Goal: Navigation & Orientation: Find specific page/section

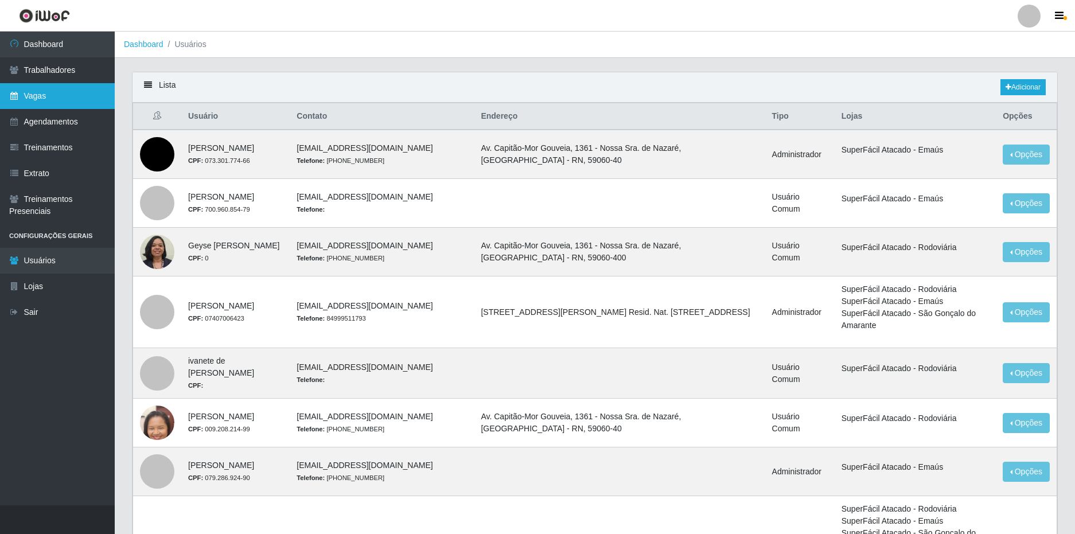
click at [56, 91] on link "Vagas" at bounding box center [57, 96] width 115 height 26
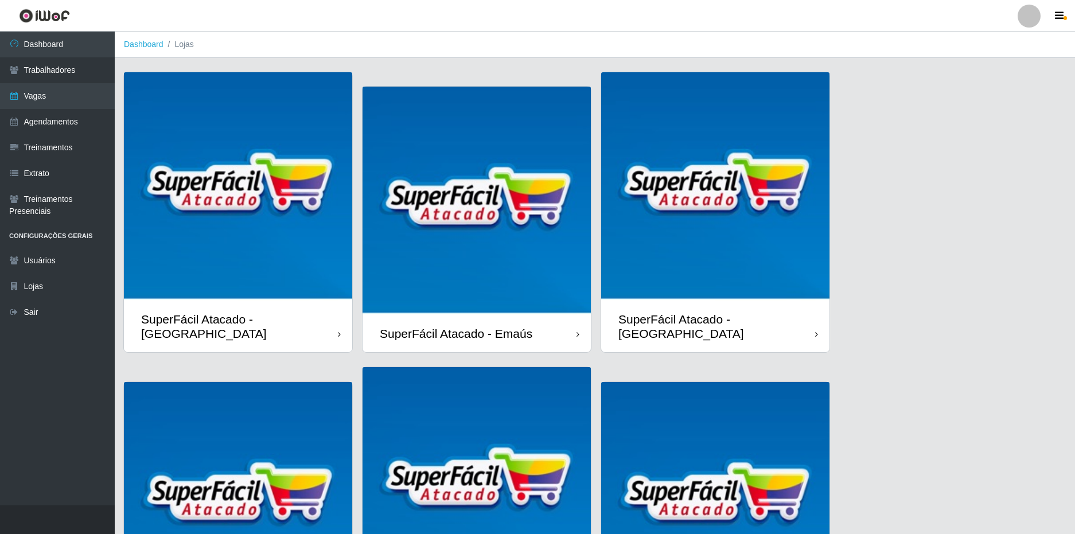
drag, startPoint x: 273, startPoint y: 311, endPoint x: 267, endPoint y: 312, distance: 5.8
click at [277, 326] on div "SuperFácil Atacado - [GEOGRAPHIC_DATA]" at bounding box center [239, 326] width 197 height 29
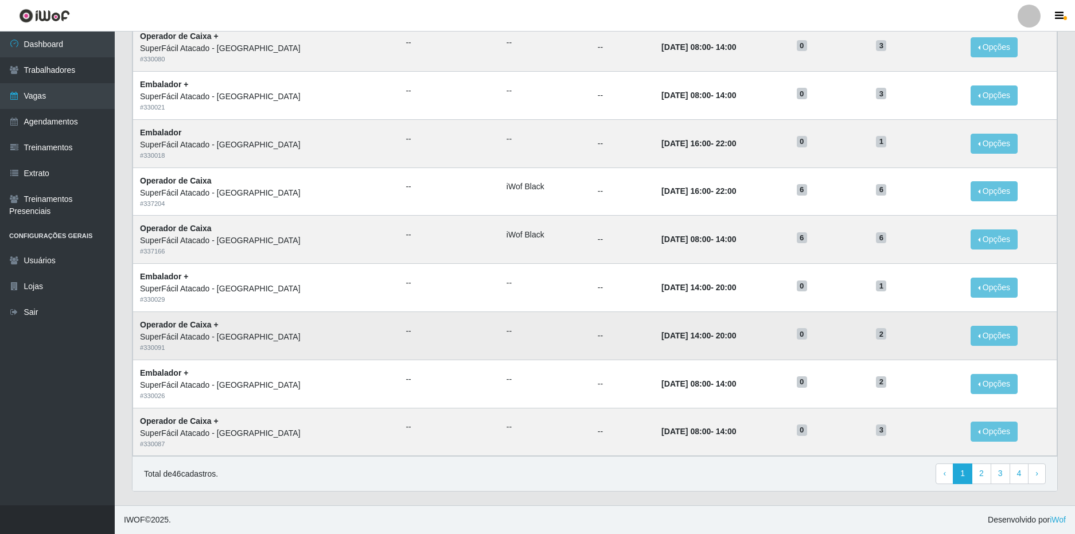
scroll to position [381, 0]
